Goal: Feedback & Contribution: Submit feedback/report problem

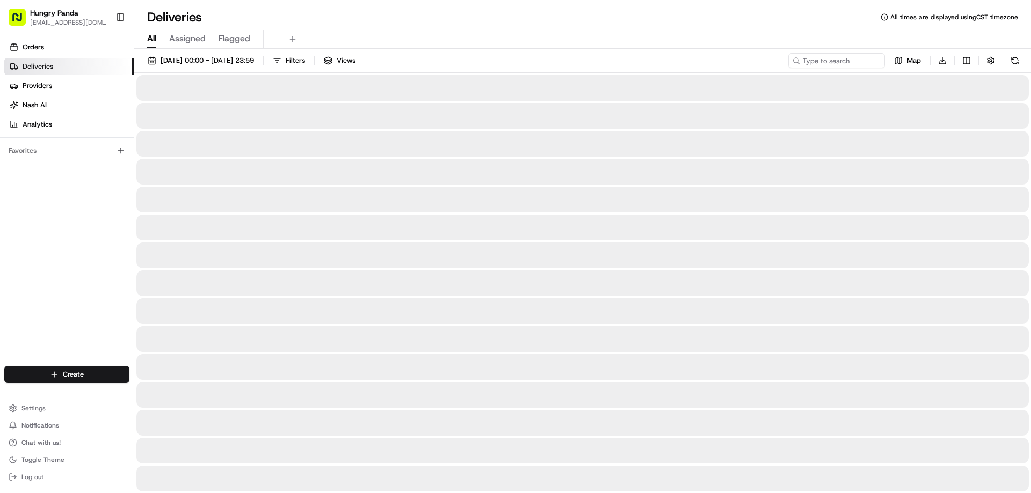
click at [879, 61] on input at bounding box center [836, 60] width 97 height 15
type input "806964318515271016950"
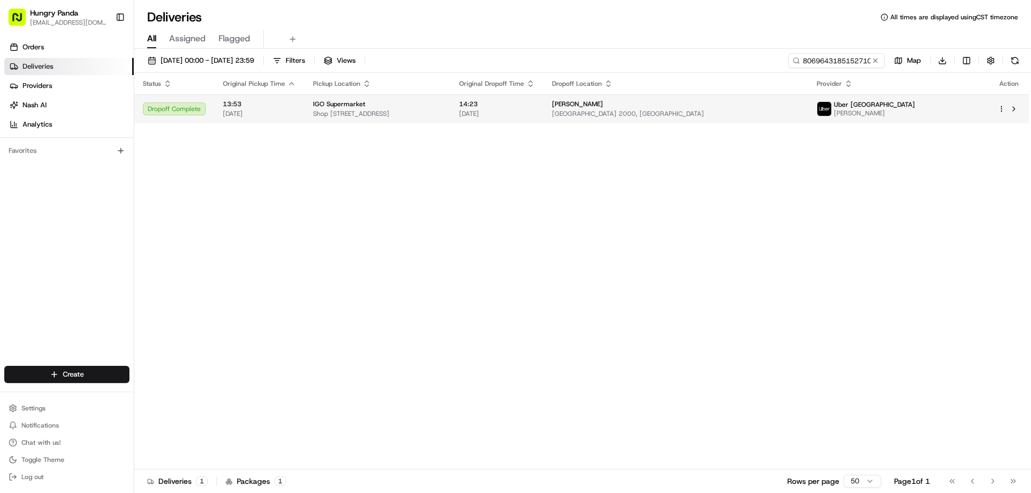
click at [535, 105] on span "14:23" at bounding box center [497, 104] width 76 height 9
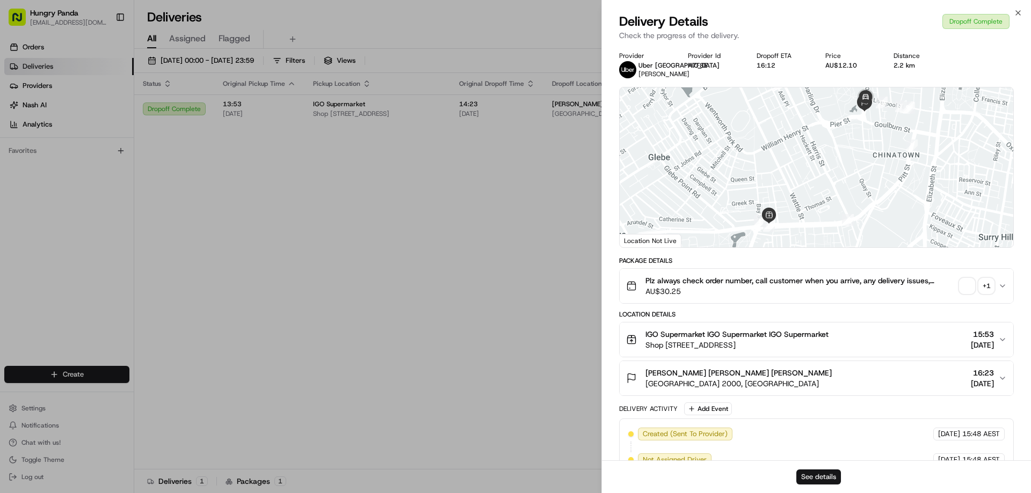
click at [824, 475] on button "See details" at bounding box center [818, 477] width 45 height 15
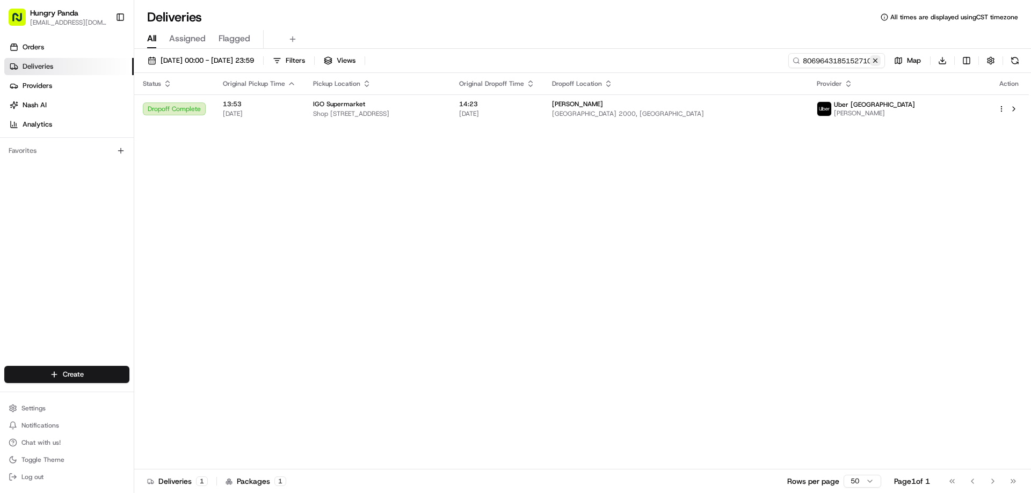
click at [875, 62] on button at bounding box center [875, 60] width 11 height 11
click at [875, 62] on input at bounding box center [820, 60] width 129 height 15
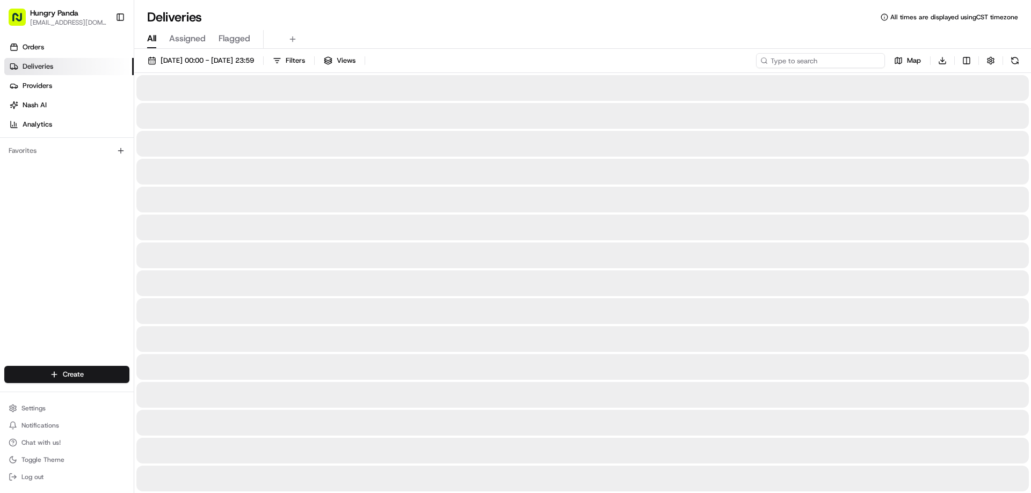
paste input "196565400545174723593"
type input "196565400545174723593"
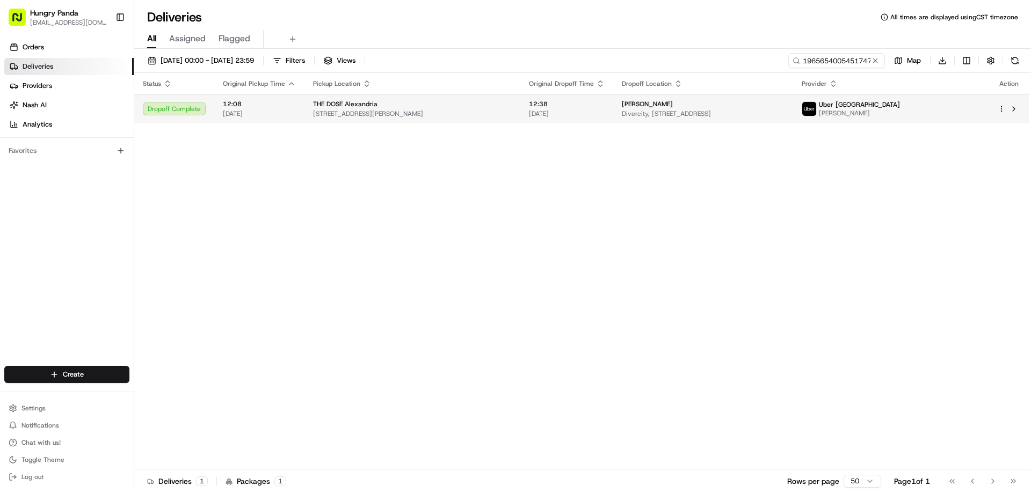
click at [551, 105] on span "12:38" at bounding box center [567, 104] width 76 height 9
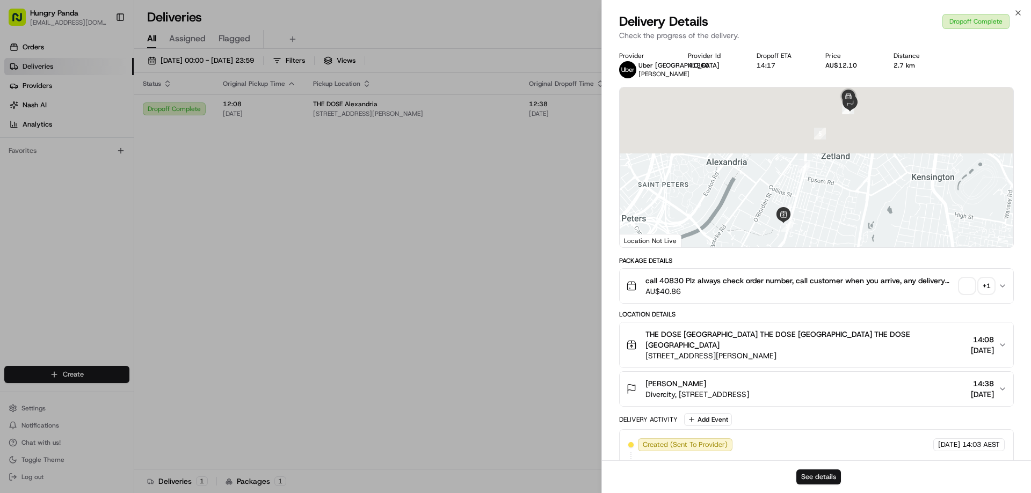
click at [828, 475] on button "See details" at bounding box center [818, 477] width 45 height 15
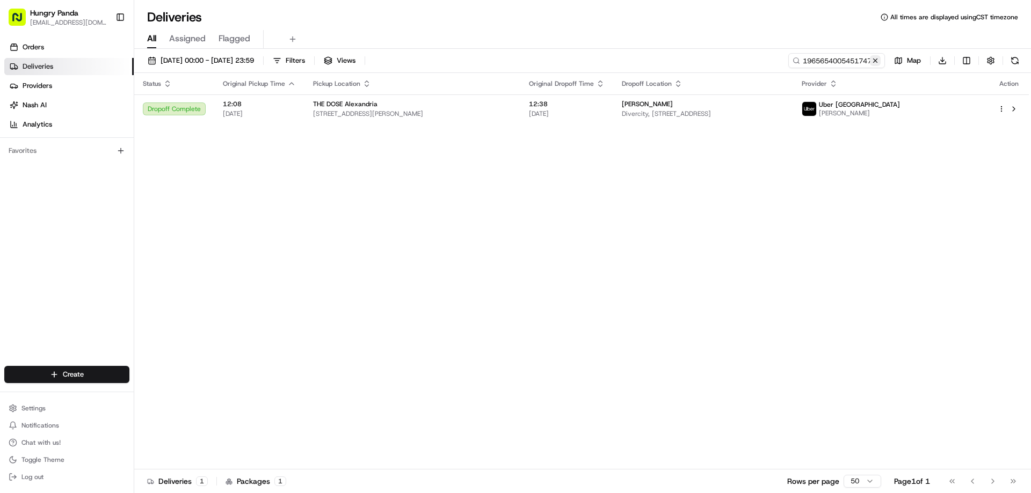
click at [871, 64] on button at bounding box center [875, 60] width 11 height 11
click at [871, 63] on input at bounding box center [820, 60] width 129 height 15
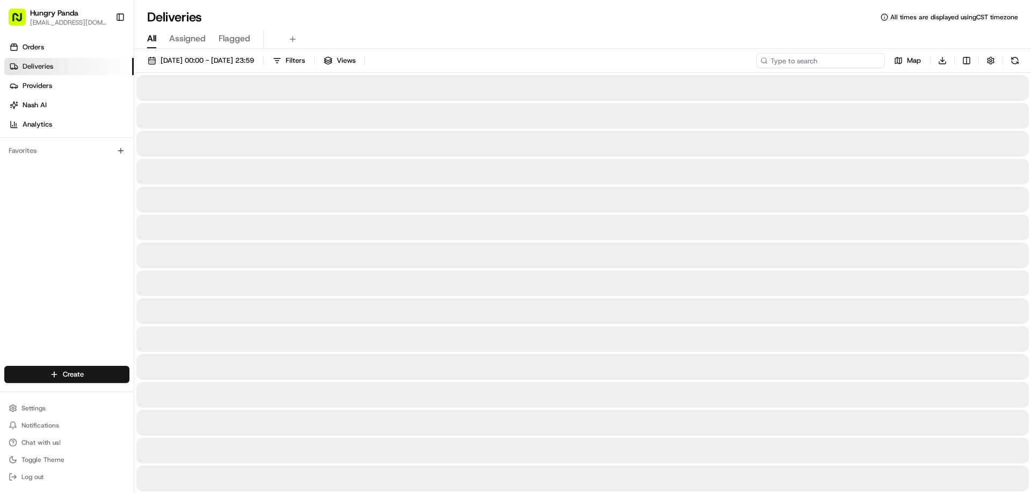
paste input "047264699515770048540"
type input "047264699515770048540"
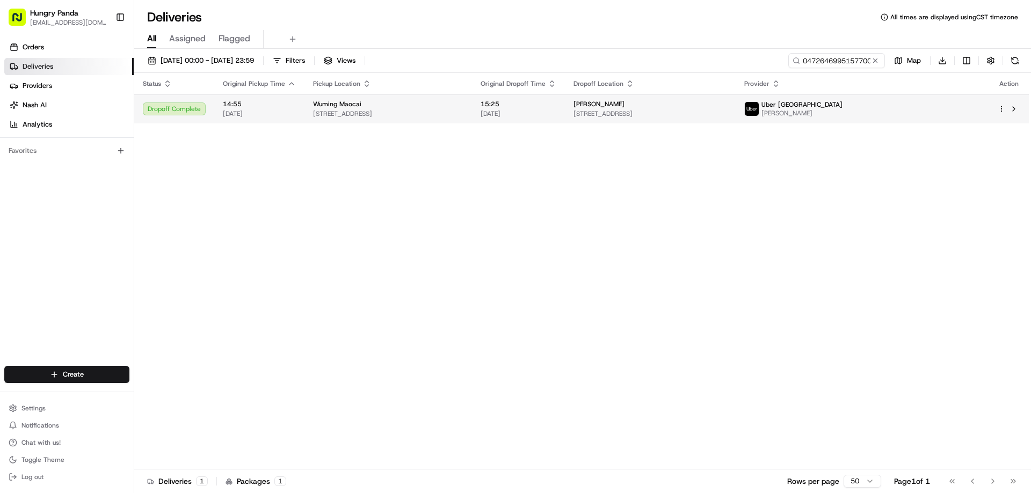
click at [556, 115] on span "[DATE]" at bounding box center [519, 114] width 76 height 9
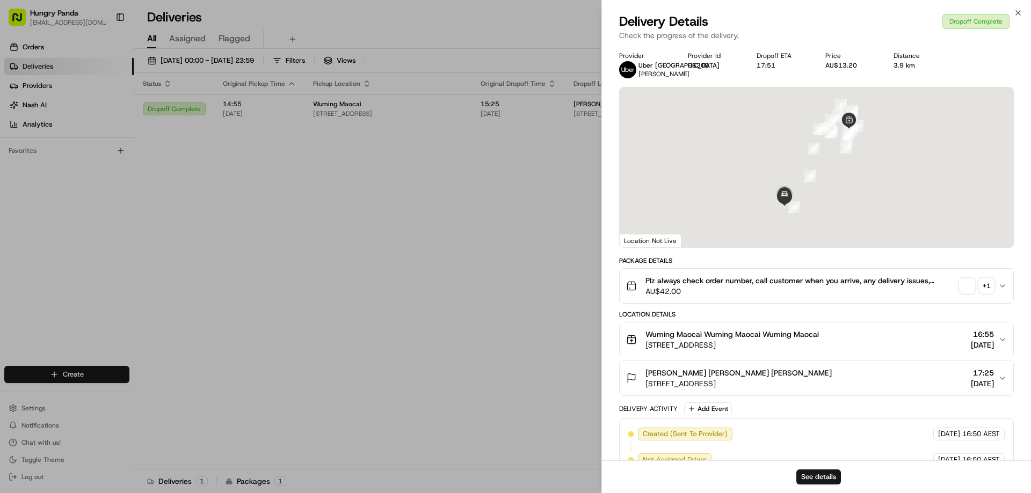
click at [838, 488] on div "See details" at bounding box center [816, 477] width 429 height 33
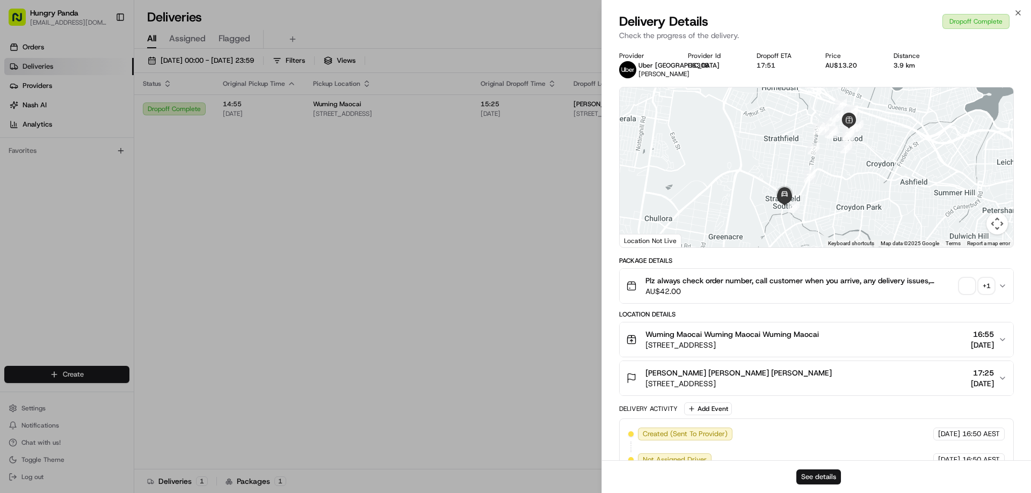
click at [826, 479] on button "See details" at bounding box center [818, 477] width 45 height 15
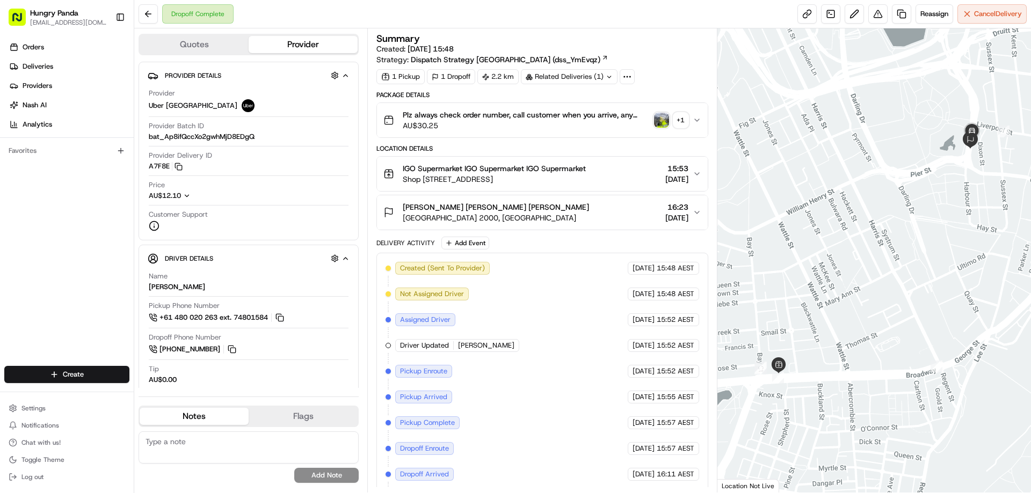
click at [686, 120] on div "+ 1" at bounding box center [680, 120] width 15 height 15
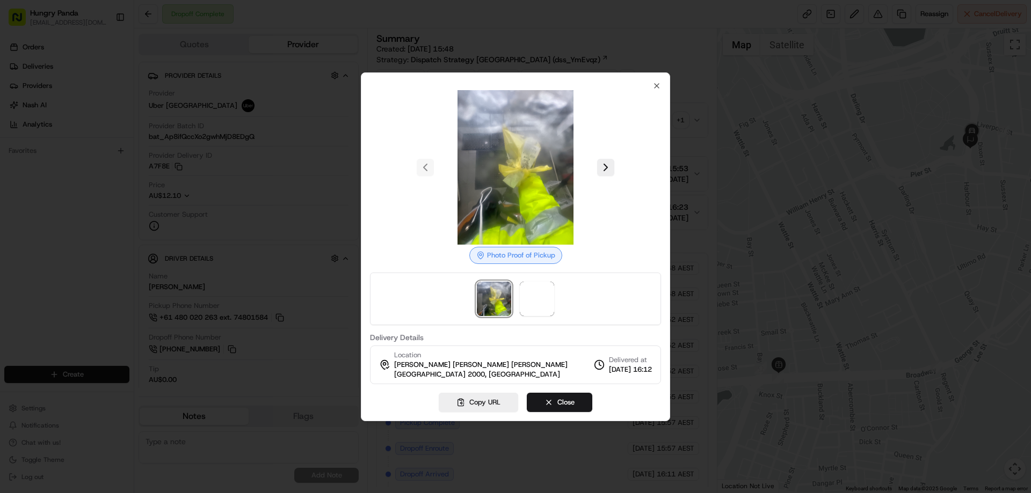
click at [683, 125] on div at bounding box center [515, 246] width 1031 height 493
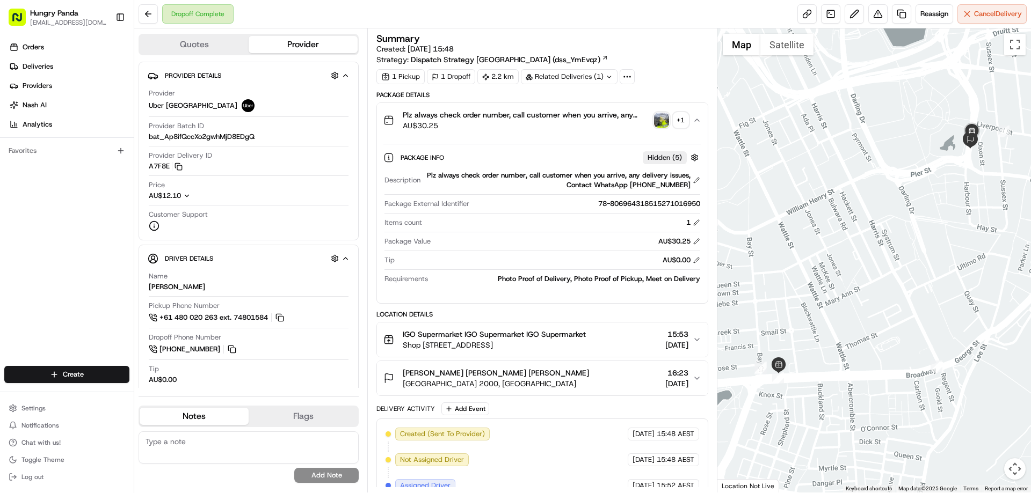
click at [667, 120] on img "button" at bounding box center [661, 120] width 15 height 15
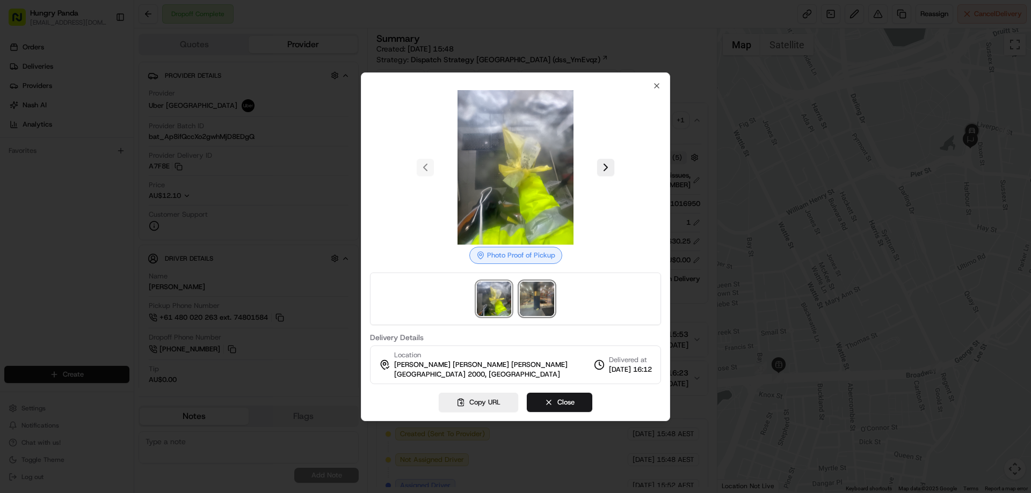
click at [543, 298] on img at bounding box center [537, 299] width 34 height 34
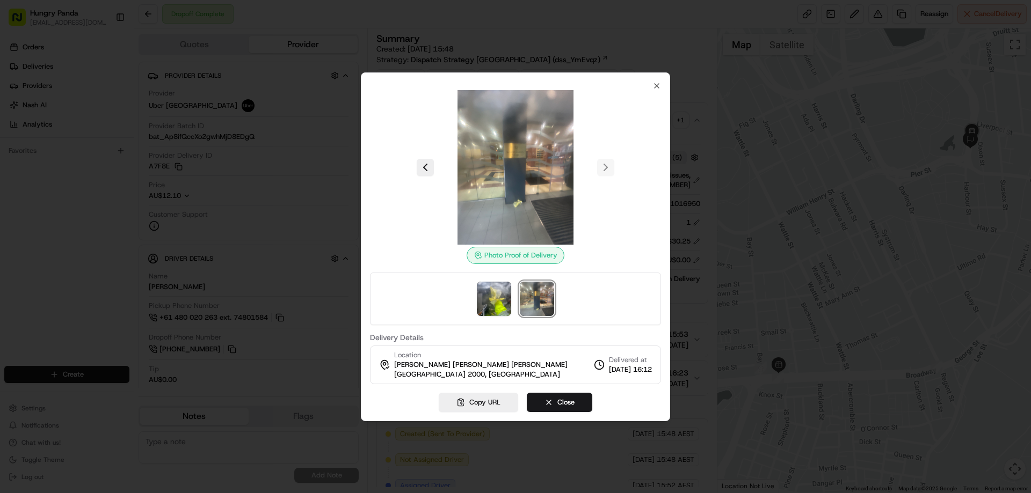
click at [697, 181] on div at bounding box center [515, 246] width 1031 height 493
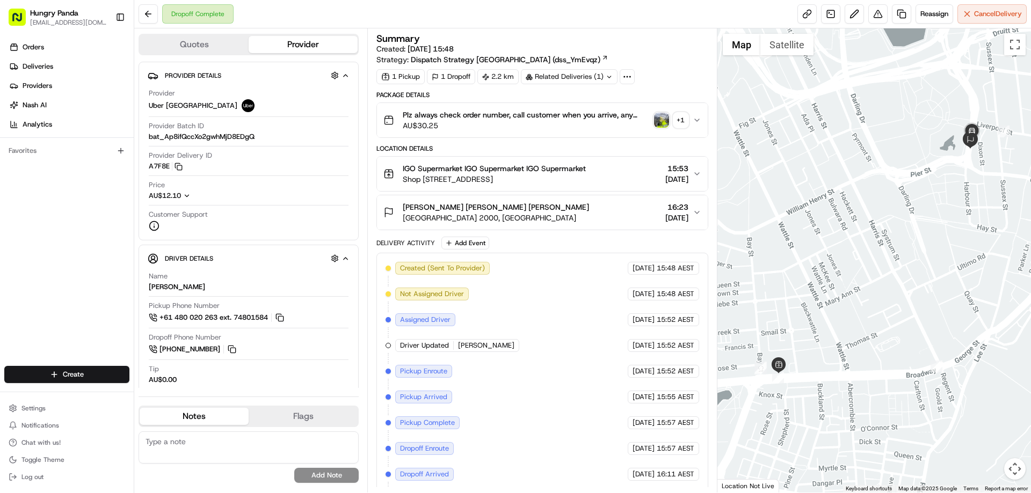
click at [701, 121] on icon "button" at bounding box center [697, 120] width 9 height 9
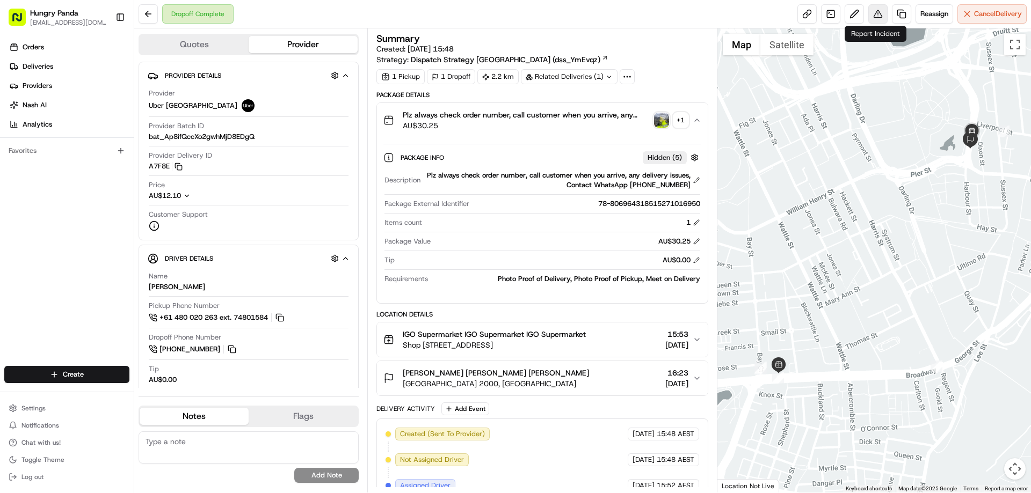
click at [875, 22] on body "Hungry Panda liurui0731@hungrypandagroup.com Toggle Sidebar Orders Deliveries P…" at bounding box center [515, 246] width 1031 height 493
click at [877, 12] on button at bounding box center [877, 13] width 19 height 19
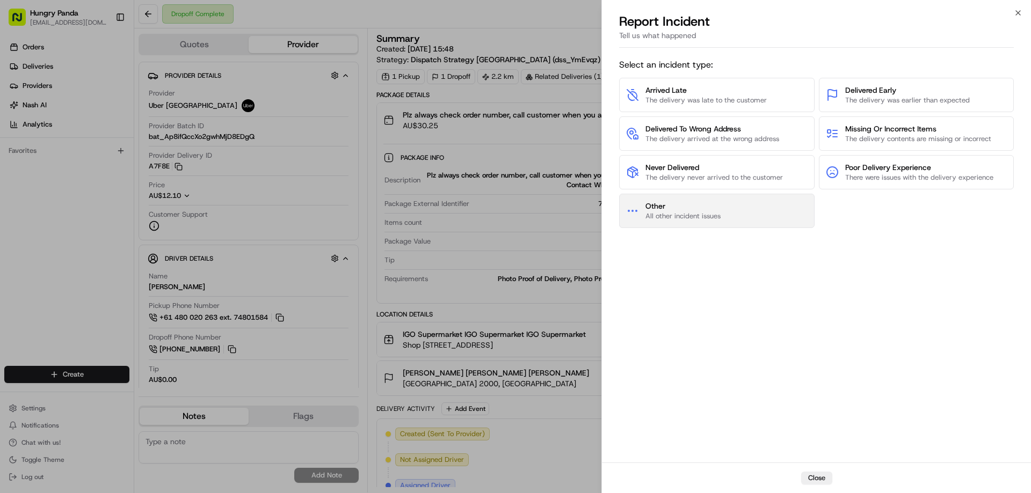
click at [706, 218] on span "All other incident issues" at bounding box center [682, 217] width 75 height 10
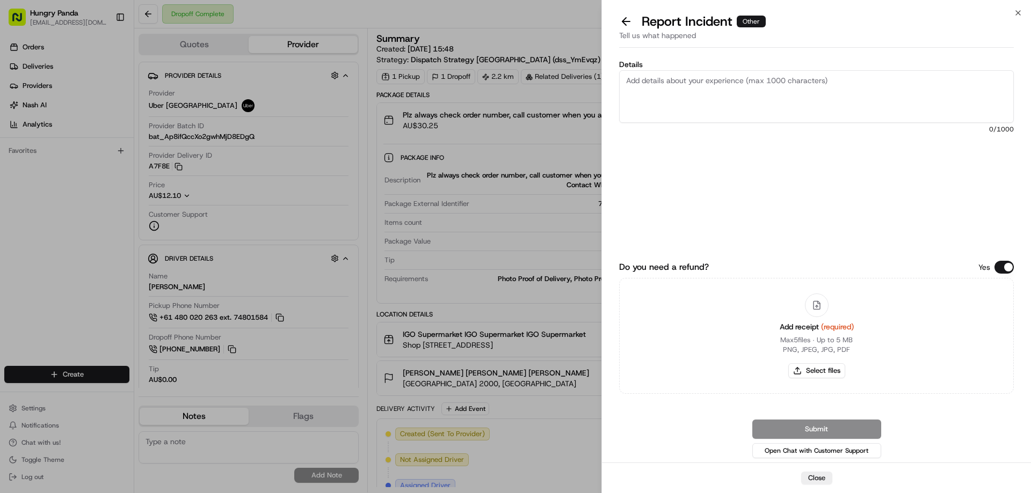
click at [805, 362] on div "Add receipt (required) Max 5 files ∙ Up to 5 MB PNG, JPEG, JPG, PDF Select files" at bounding box center [816, 336] width 91 height 98
click at [815, 370] on button "Select files" at bounding box center [816, 371] width 57 height 15
type input "C:\fakepath\screenshot_2025-08-20_18-05-00.png"
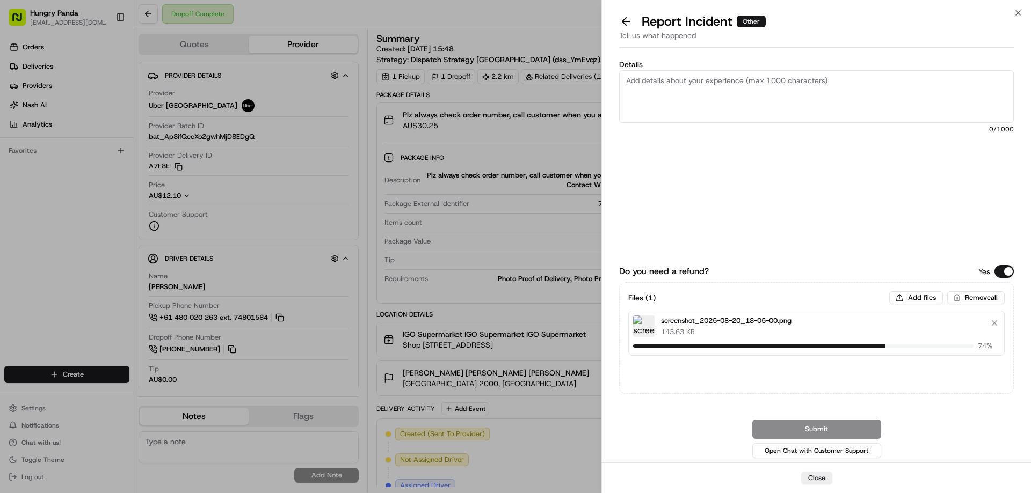
click at [694, 78] on textarea "Details" at bounding box center [816, 96] width 395 height 53
click at [718, 66] on label "Details" at bounding box center [816, 65] width 395 height 8
click at [718, 70] on textarea "Details" at bounding box center [816, 96] width 395 height 53
paste textarea "The customer reported that he did not receive the meal, and the delivery photo …"
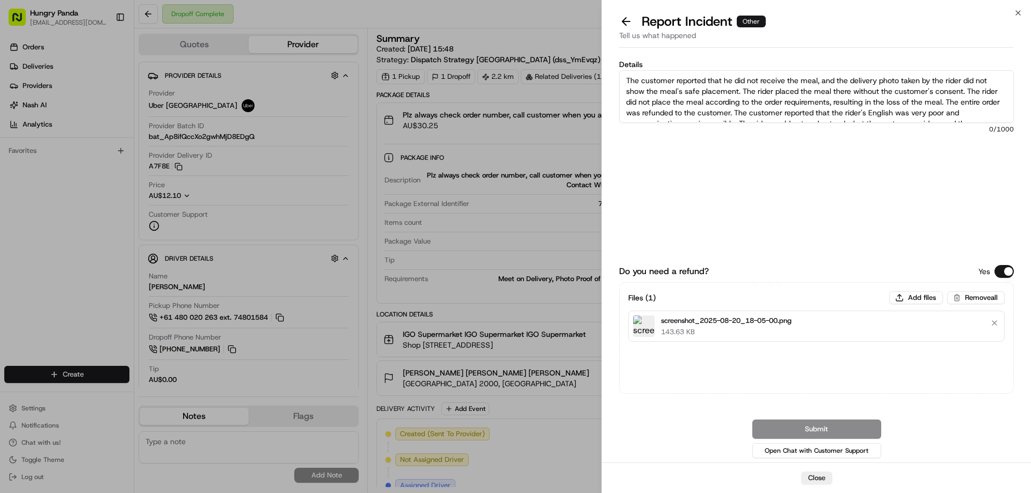
scroll to position [27, 0]
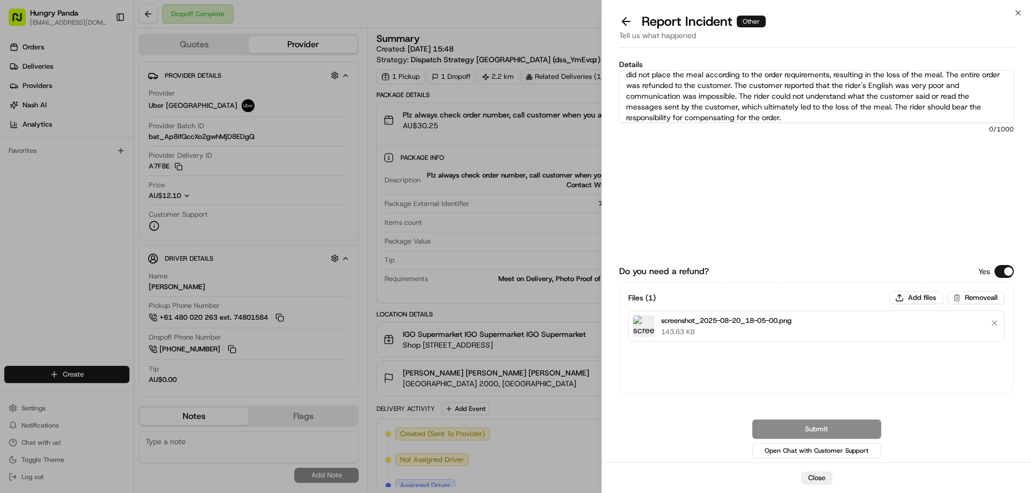
click at [713, 89] on textarea "The customer reported that he did not receive the meal, and the delivery photo …" at bounding box center [816, 96] width 395 height 53
type textarea "The customer reported that he did not receive the meal, and the delivery photo …"
drag, startPoint x: 813, startPoint y: 431, endPoint x: 813, endPoint y: 421, distance: 9.1
click at [813, 431] on button "Submit" at bounding box center [816, 429] width 129 height 19
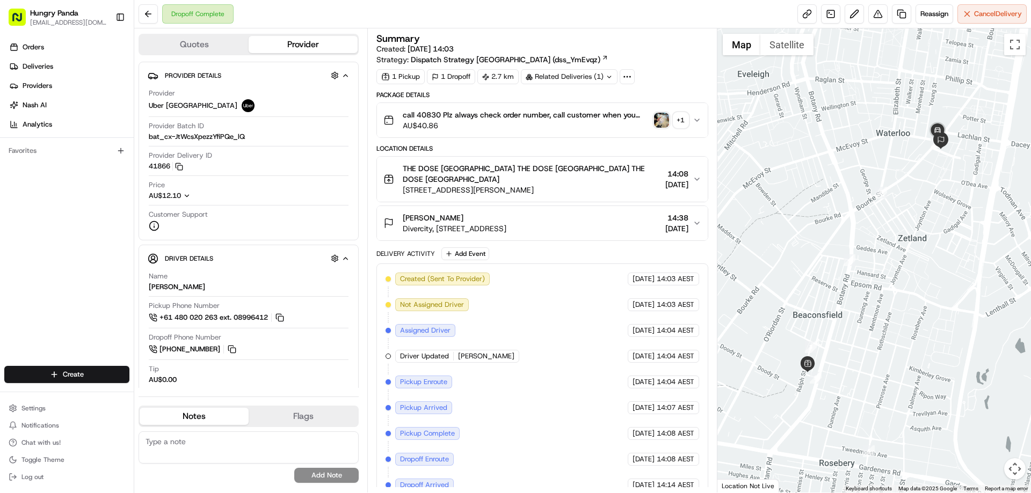
click at [660, 119] on img "button" at bounding box center [661, 120] width 15 height 15
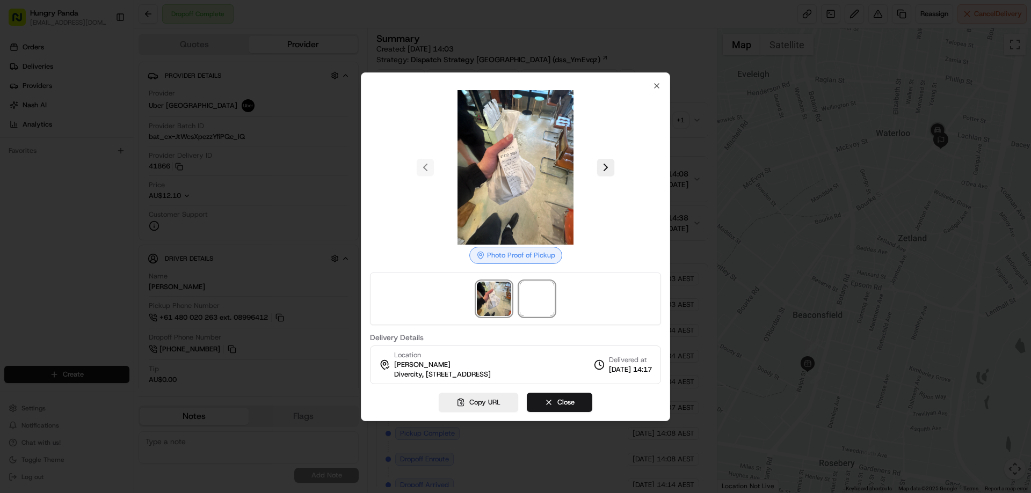
drag, startPoint x: 539, startPoint y: 295, endPoint x: 558, endPoint y: 282, distance: 23.5
click at [536, 297] on span at bounding box center [537, 299] width 34 height 34
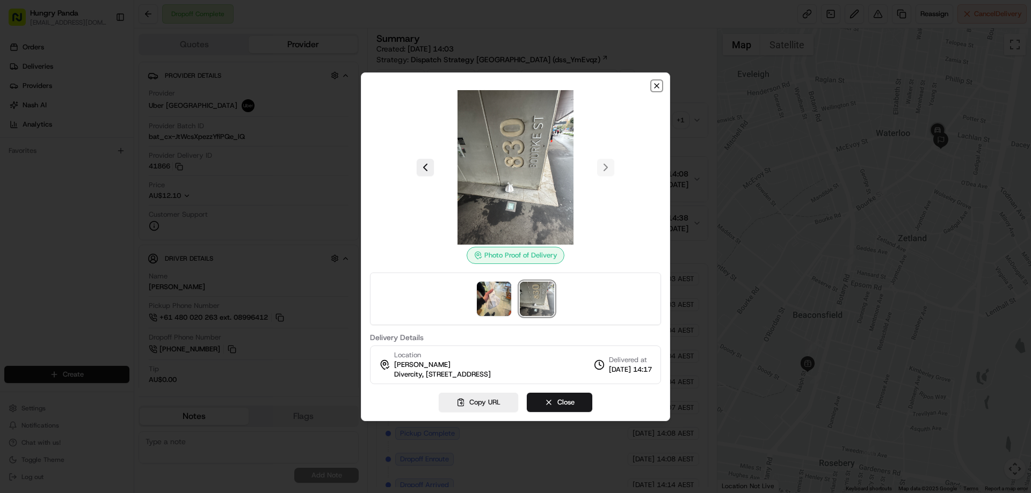
click at [656, 88] on icon "button" at bounding box center [656, 86] width 9 height 9
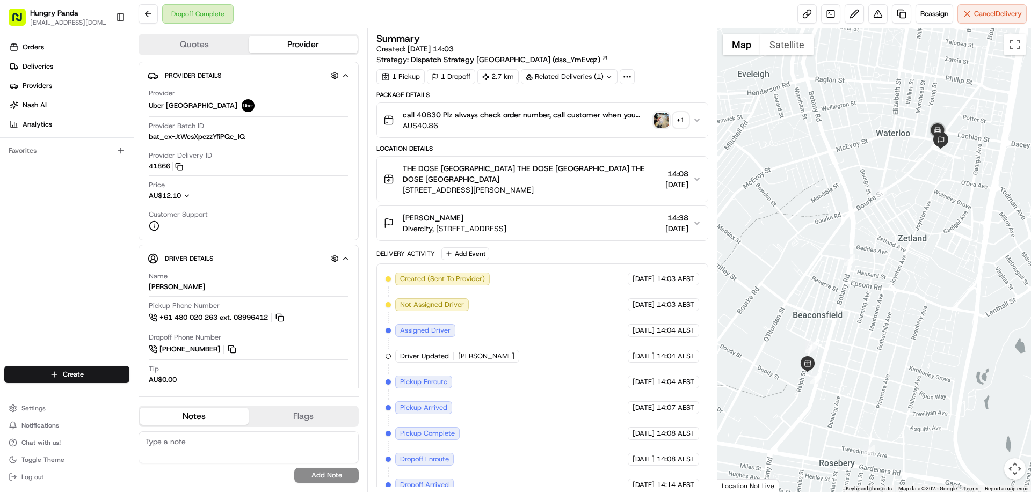
click at [700, 114] on button "call 40830 Plz always check order number, call customer when you arrive, any de…" at bounding box center [542, 120] width 330 height 34
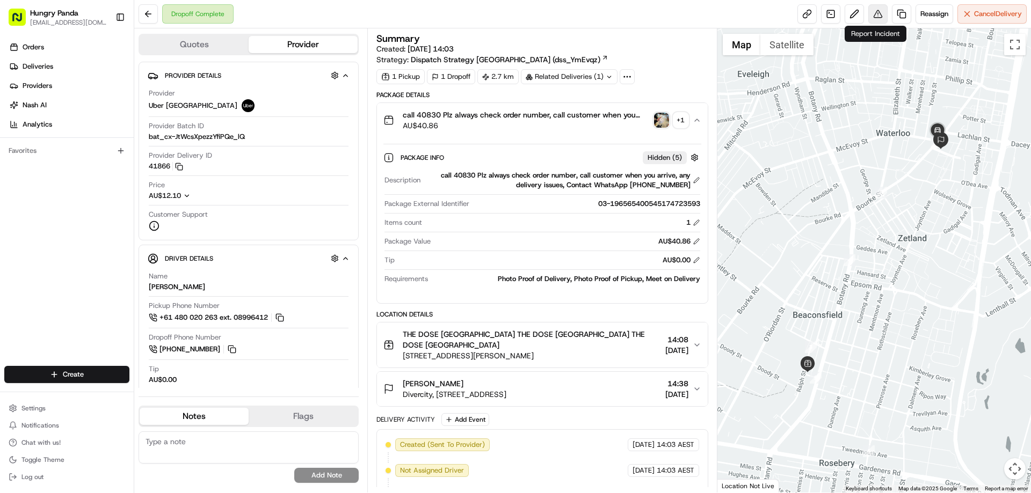
click at [877, 14] on button at bounding box center [877, 13] width 19 height 19
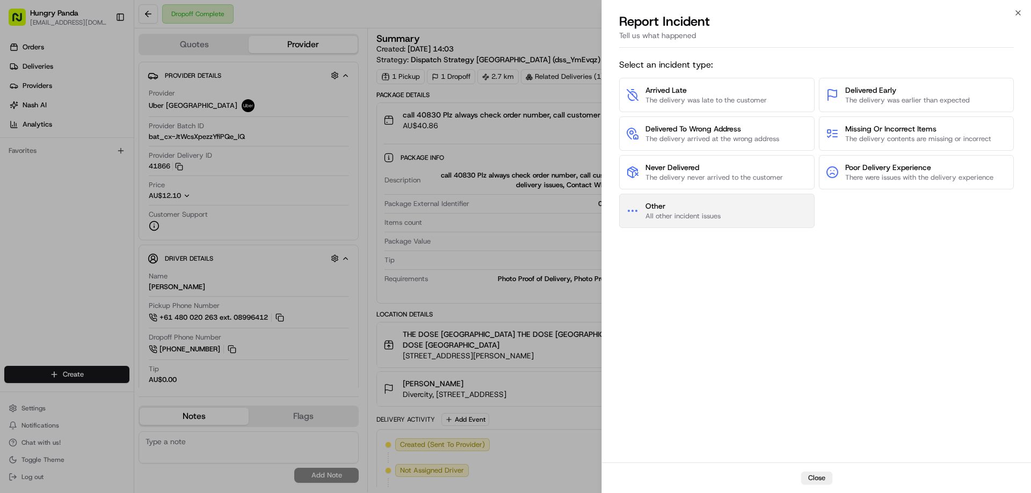
click at [743, 205] on button "Other All other incident issues" at bounding box center [716, 211] width 195 height 34
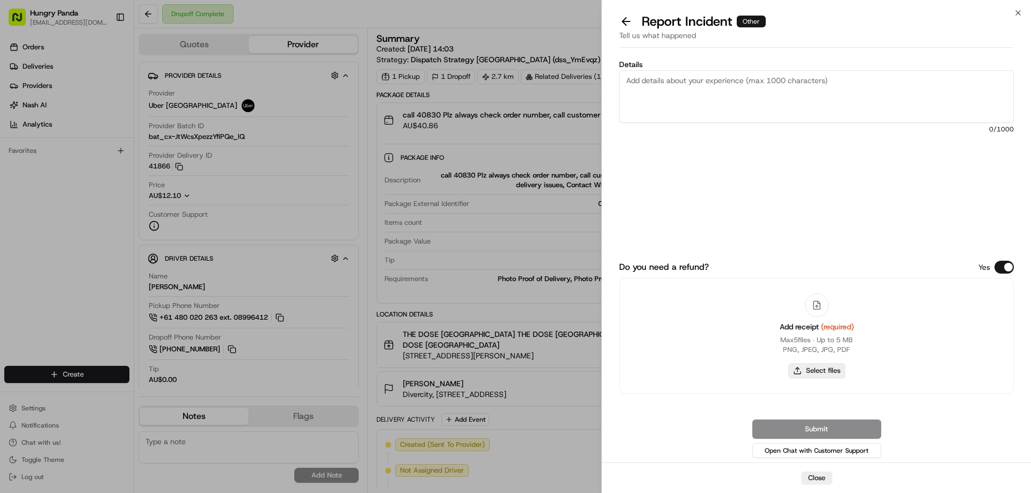
click at [818, 374] on button "Select files" at bounding box center [816, 371] width 57 height 15
type input "C:\fakepath\screenshot_2025-08-20_18-06-47.png"
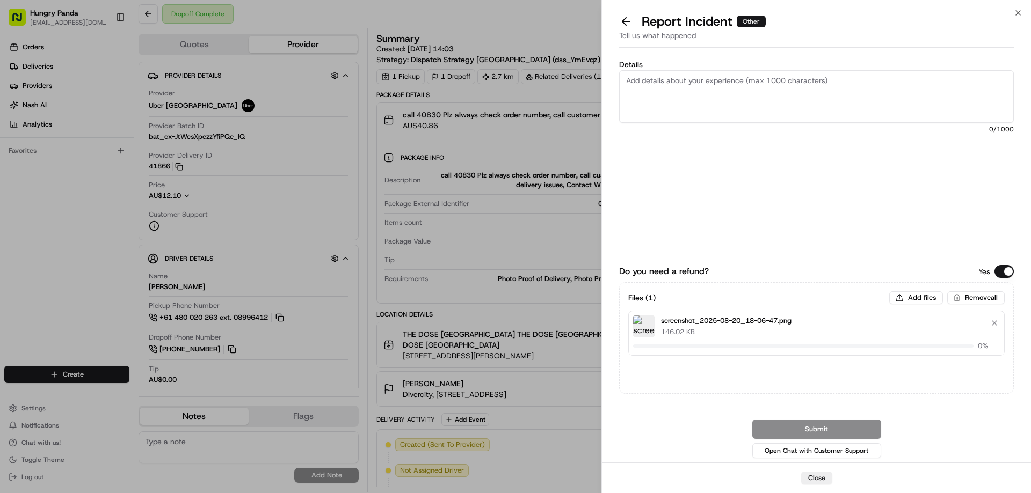
drag, startPoint x: 683, startPoint y: 77, endPoint x: 695, endPoint y: 67, distance: 15.6
click at [684, 77] on textarea "Details" at bounding box center [816, 96] width 395 height 53
click at [737, 78] on textarea "Details" at bounding box center [816, 96] width 395 height 53
paste textarea "The customer reported that he did not receive the meal, and the delivery photo …"
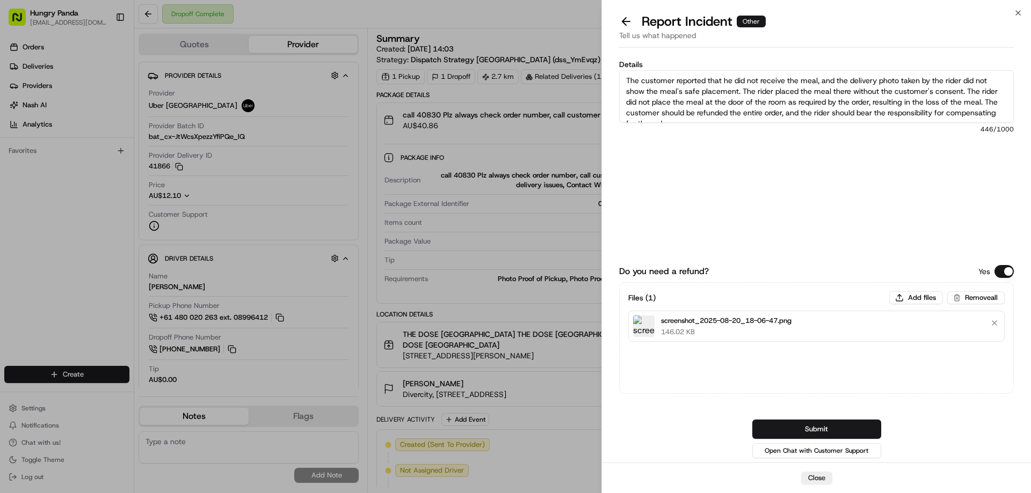
scroll to position [6, 0]
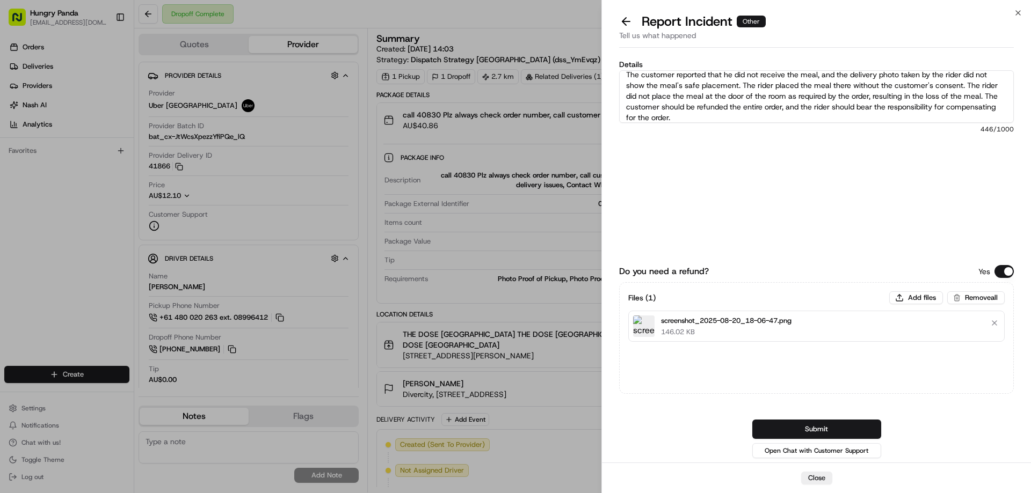
type textarea "The customer reported that he did not receive the meal, and the delivery photo …"
click at [818, 428] on button "Submit" at bounding box center [816, 429] width 129 height 19
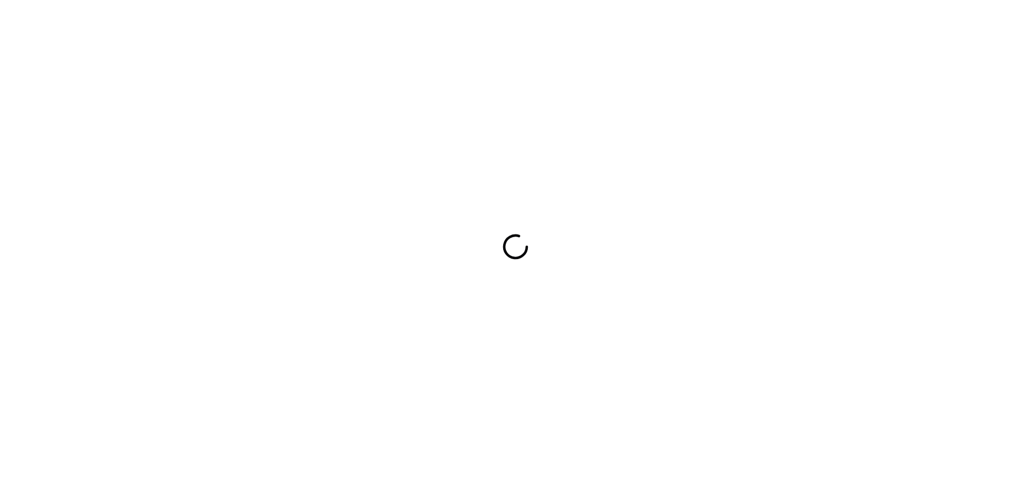
click at [568, 113] on div at bounding box center [515, 246] width 1031 height 493
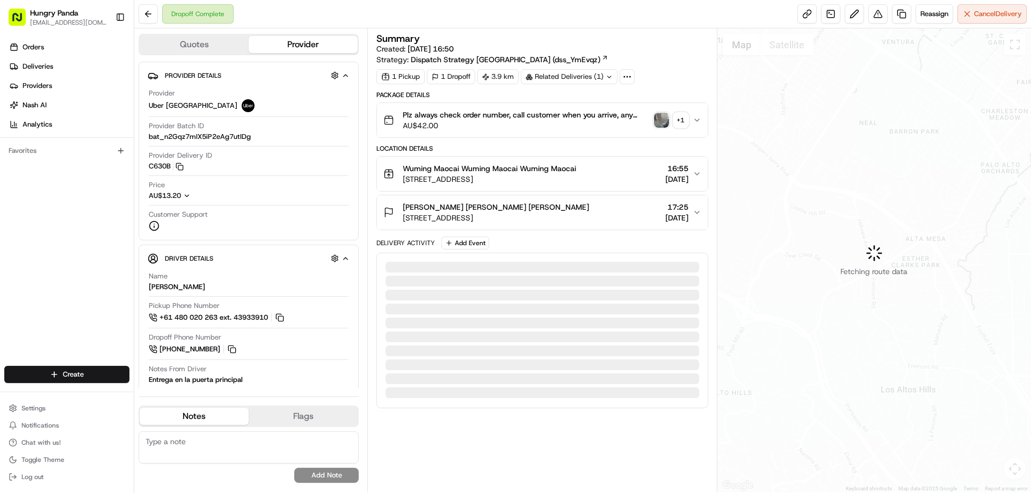
click at [654, 118] on img "button" at bounding box center [661, 120] width 15 height 15
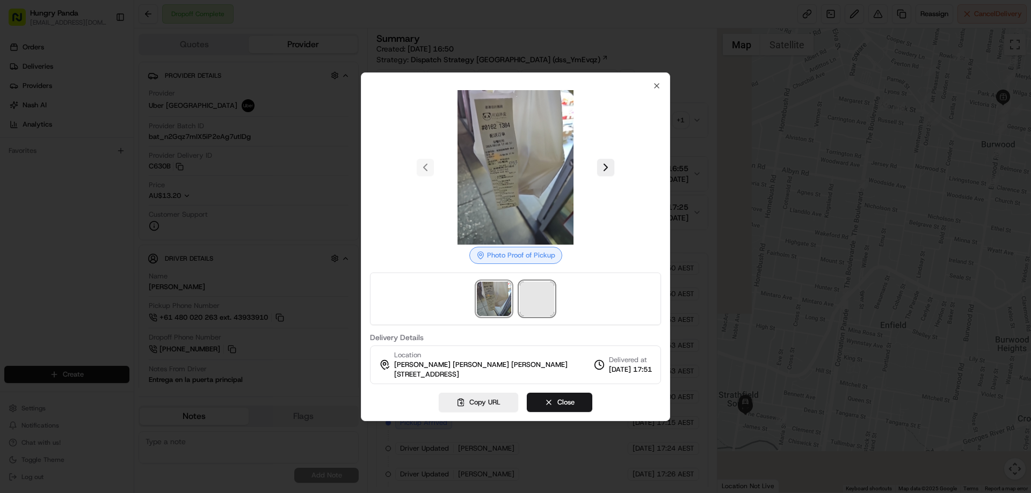
click at [533, 298] on span at bounding box center [537, 299] width 34 height 34
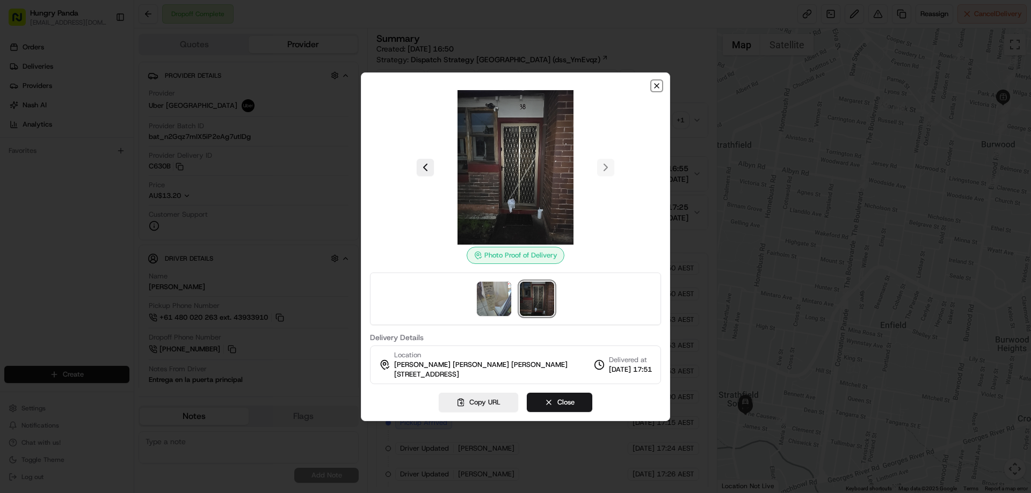
click at [653, 88] on icon "button" at bounding box center [656, 86] width 9 height 9
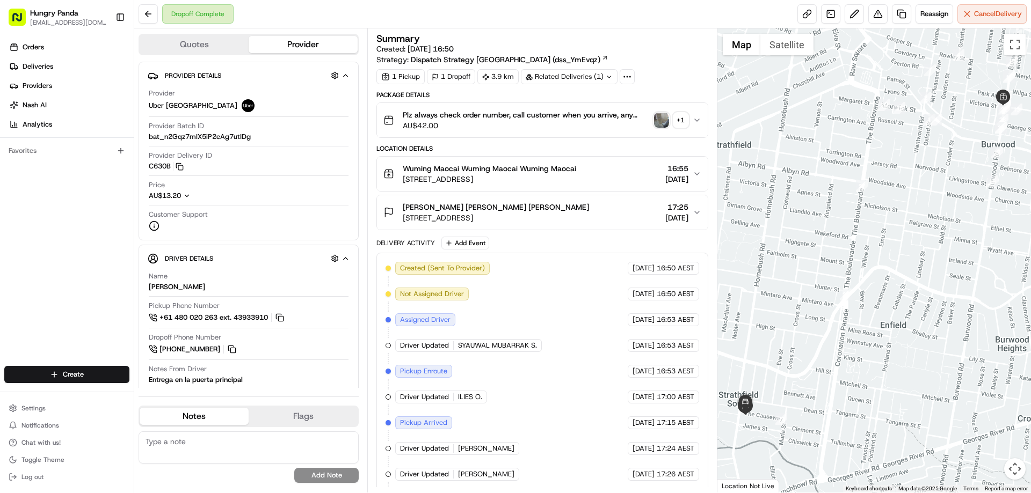
click at [694, 117] on icon "button" at bounding box center [697, 120] width 9 height 9
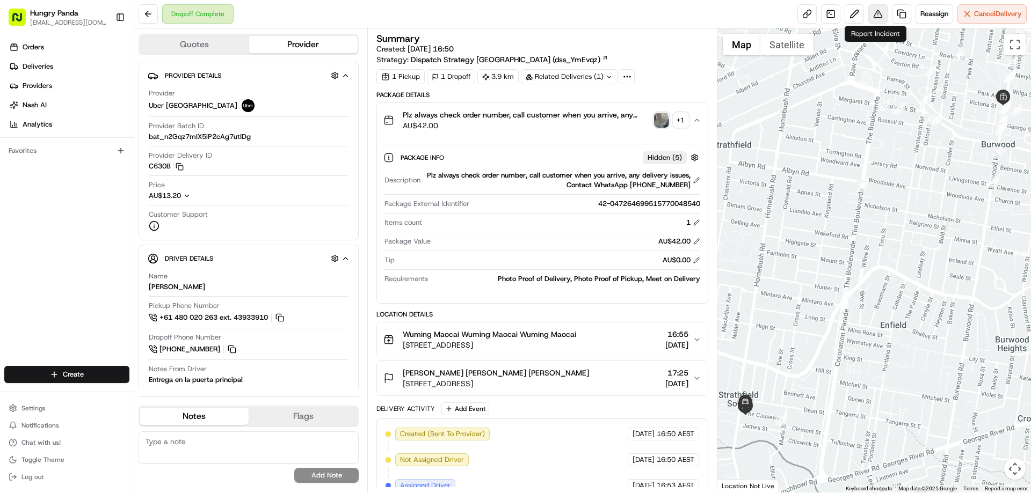
click at [877, 19] on button at bounding box center [877, 13] width 19 height 19
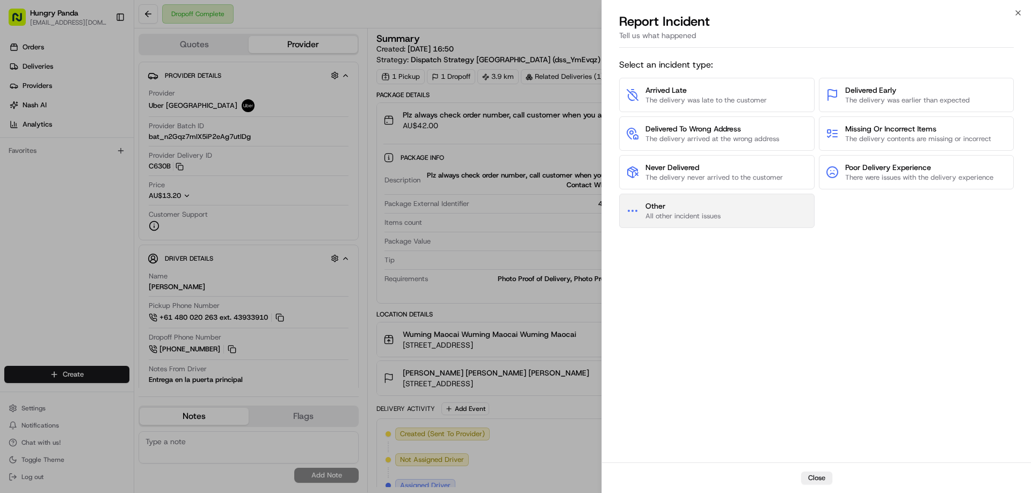
click at [703, 200] on button "Other All other incident issues" at bounding box center [716, 211] width 195 height 34
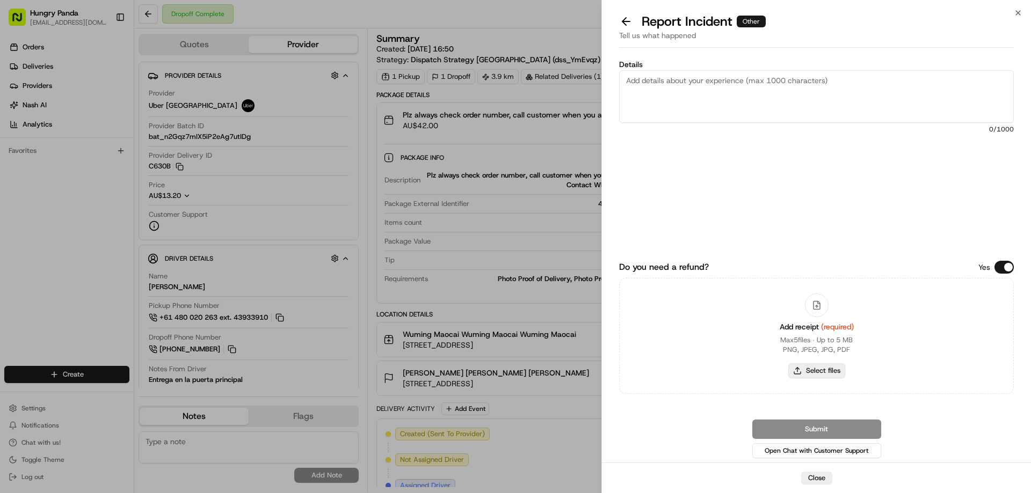
click at [806, 372] on button "Select files" at bounding box center [816, 371] width 57 height 15
type input "C:\fakepath\screenshot_2025-08-20_18-08-15.png"
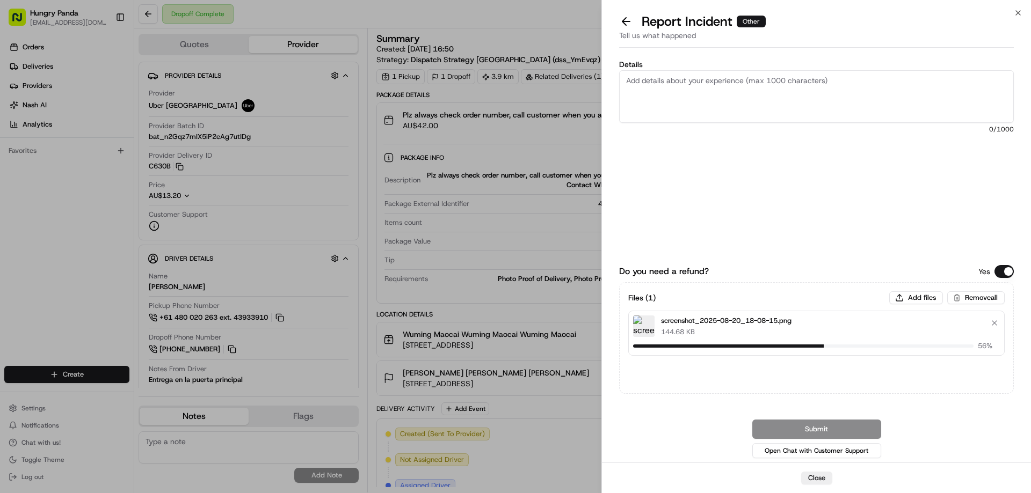
click at [674, 91] on textarea "Details" at bounding box center [816, 96] width 395 height 53
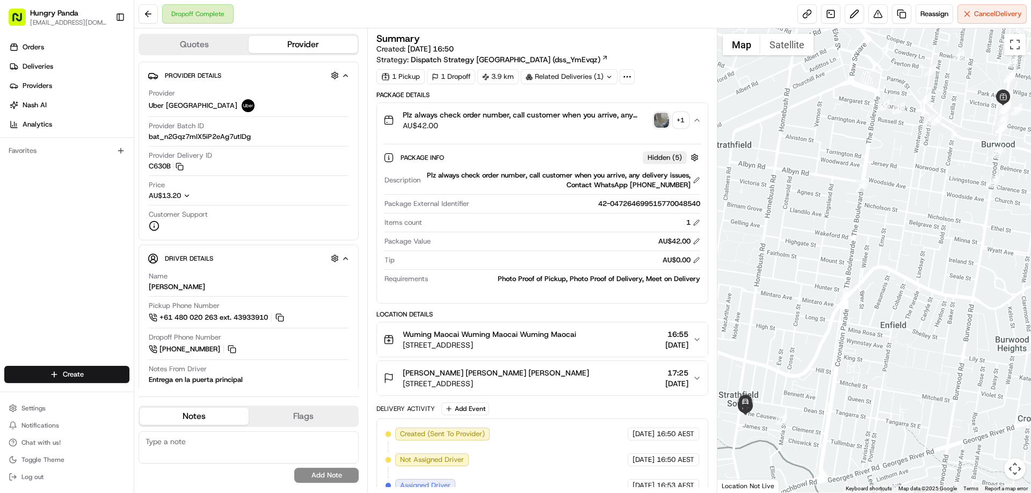
click at [659, 122] on img "button" at bounding box center [661, 120] width 15 height 15
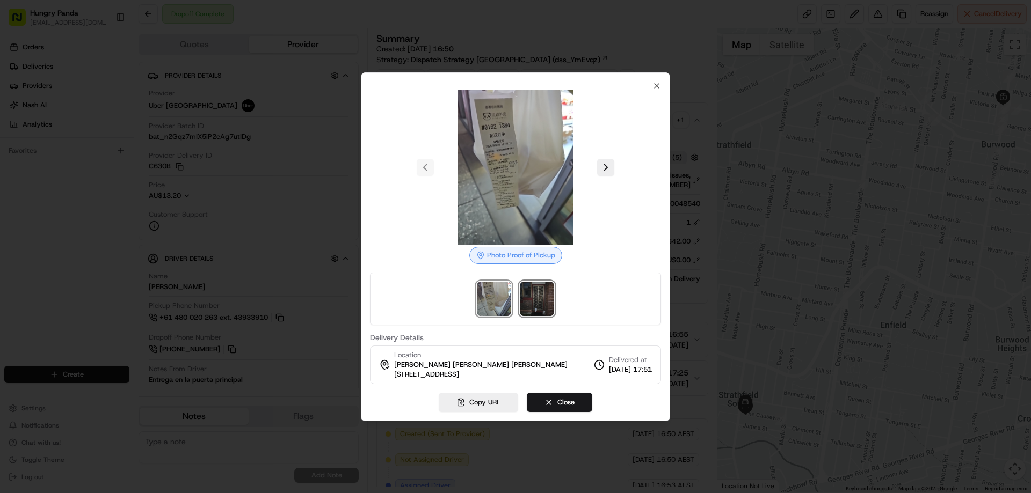
click at [537, 311] on img at bounding box center [537, 299] width 34 height 34
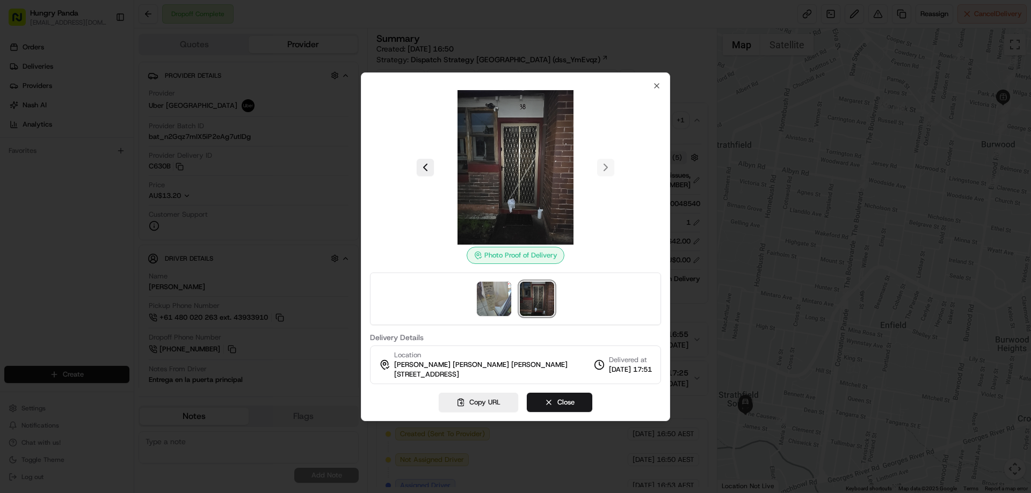
click at [675, 133] on div at bounding box center [515, 246] width 1031 height 493
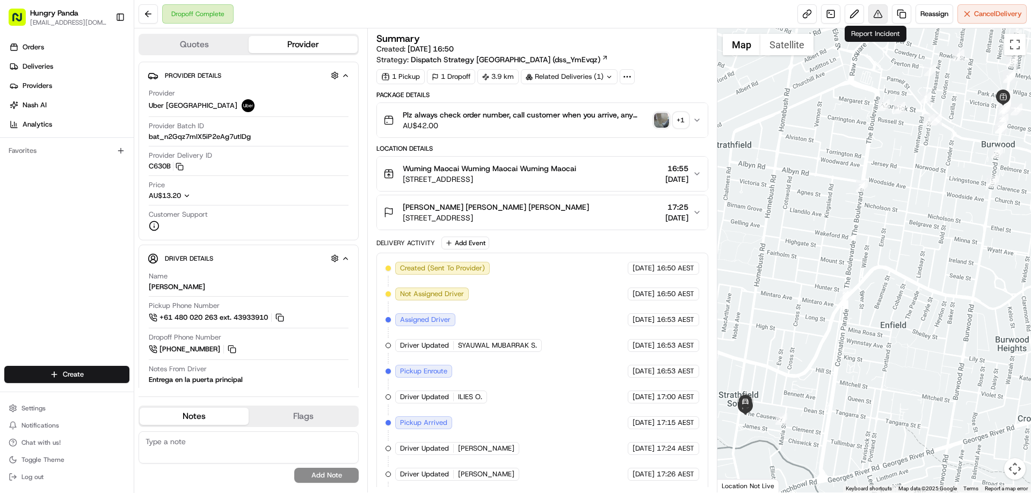
click at [875, 14] on button at bounding box center [877, 13] width 19 height 19
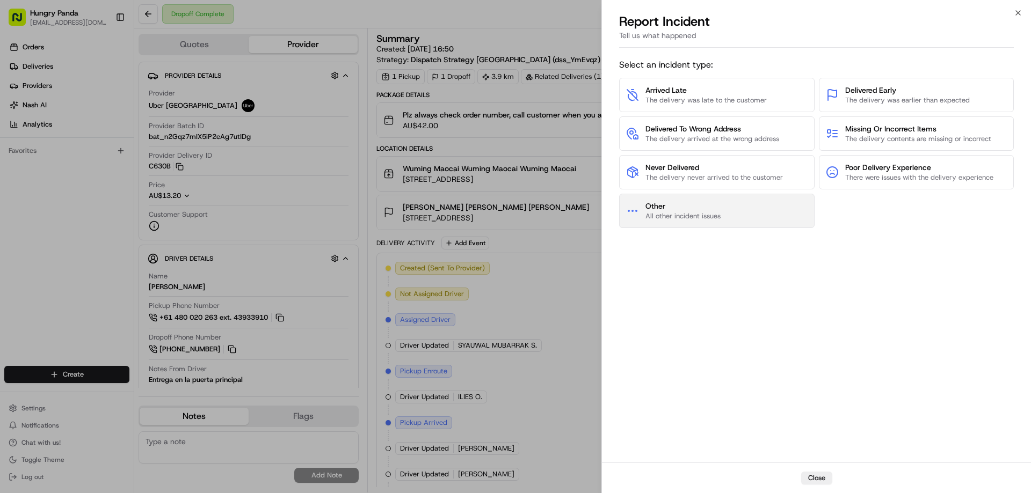
click at [712, 209] on span "Other" at bounding box center [682, 206] width 75 height 11
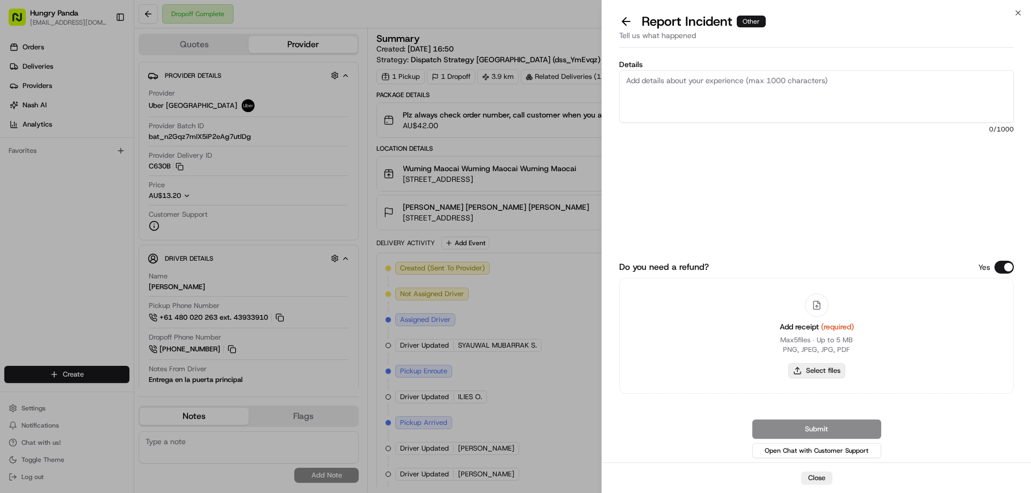
click at [822, 364] on div "Add receipt (required) Max 5 files ∙ Up to 5 MB PNG, JPEG, JPG, PDF Select files" at bounding box center [816, 336] width 91 height 98
click at [815, 372] on button "Select files" at bounding box center [816, 371] width 57 height 15
type input "C:\fakepath\screenshot_2025-08-20_18-08-15.png"
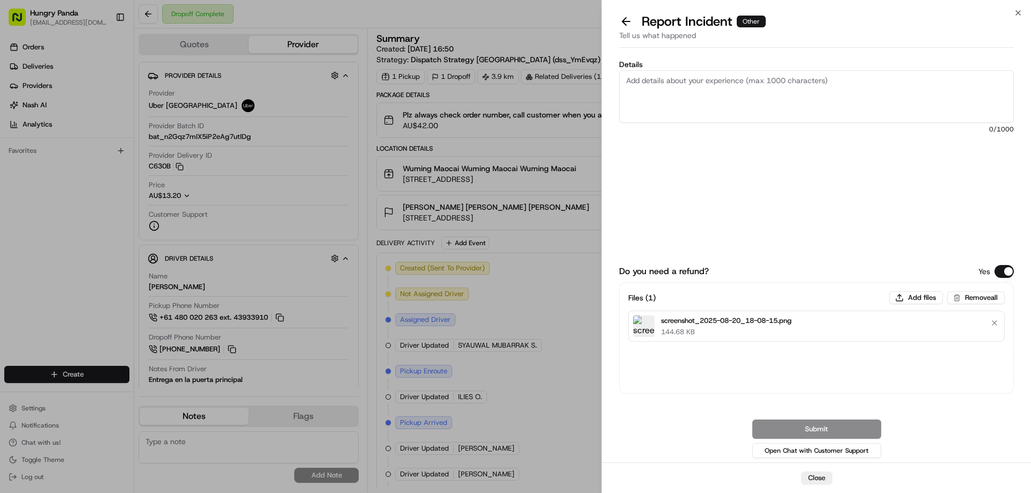
click at [705, 88] on textarea "Details" at bounding box center [816, 96] width 395 height 53
paste textarea "The customer reported that he did not receive the meal, the customer reported t…"
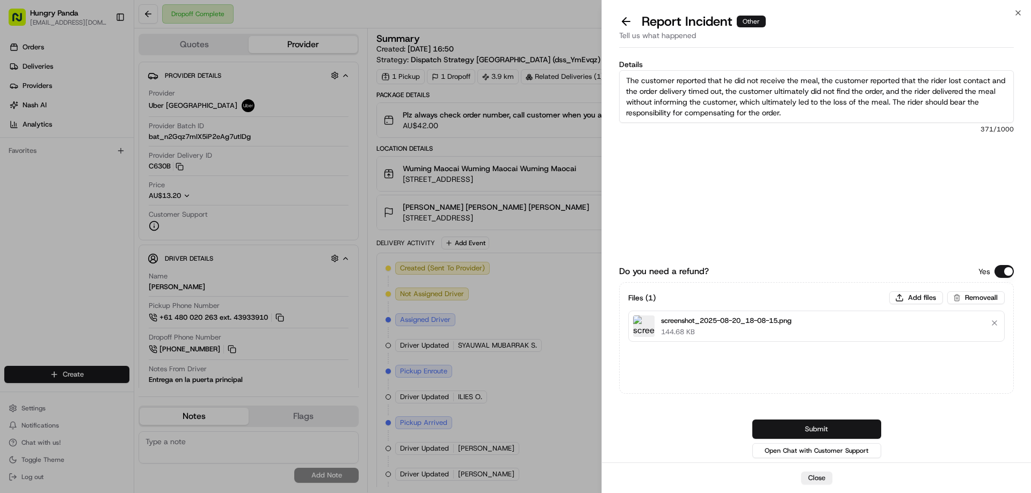
type textarea "The customer reported that he did not receive the meal, the customer reported t…"
drag, startPoint x: 822, startPoint y: 421, endPoint x: 823, endPoint y: 413, distance: 8.1
click at [822, 422] on button "Submit" at bounding box center [816, 429] width 129 height 19
